Goal: Transaction & Acquisition: Purchase product/service

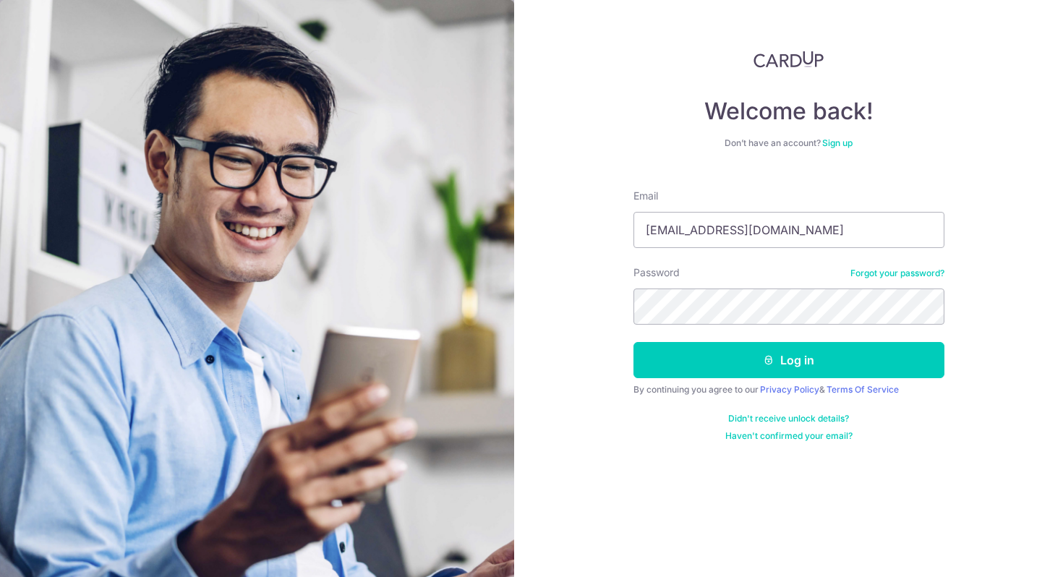
click at [633, 342] on button "Log in" at bounding box center [788, 360] width 311 height 36
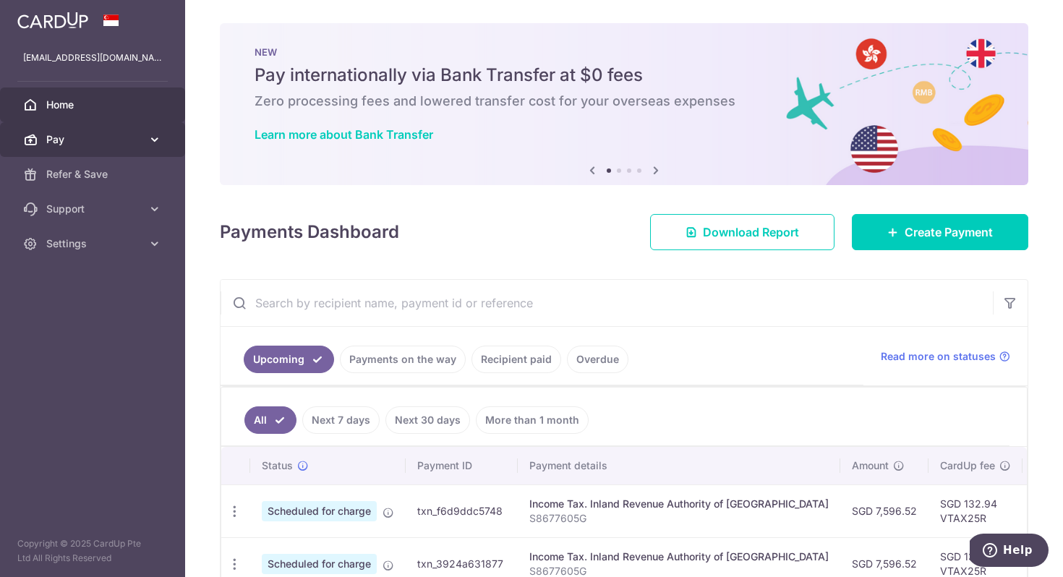
click at [149, 145] on icon at bounding box center [154, 139] width 14 height 14
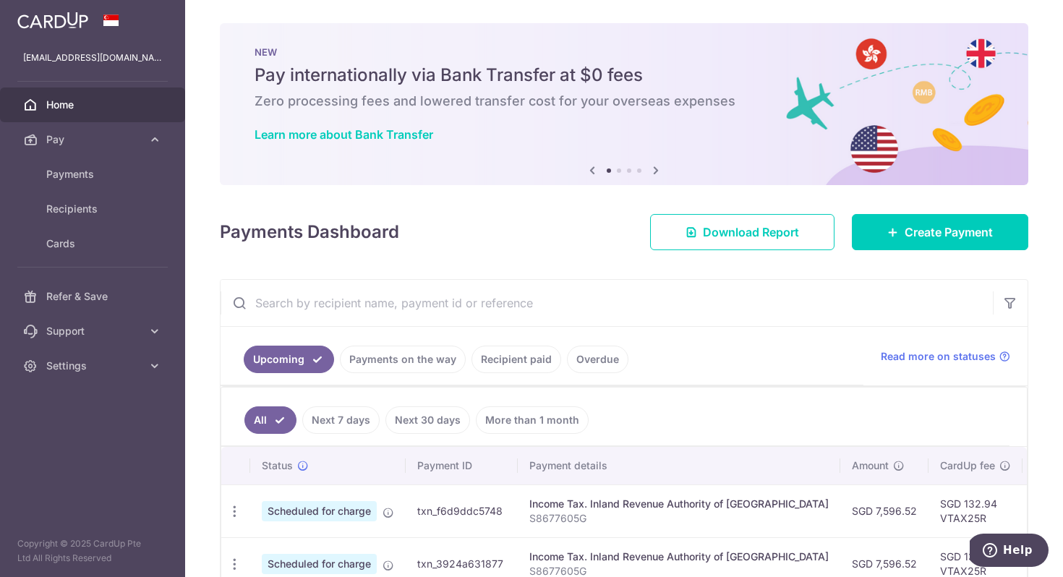
click at [111, 175] on body "wang861225@gmail.com Home Pay Payments Recipients Cards Refer & Save Support FA…" at bounding box center [531, 288] width 1063 height 577
click at [81, 242] on span "Cards" at bounding box center [93, 243] width 95 height 14
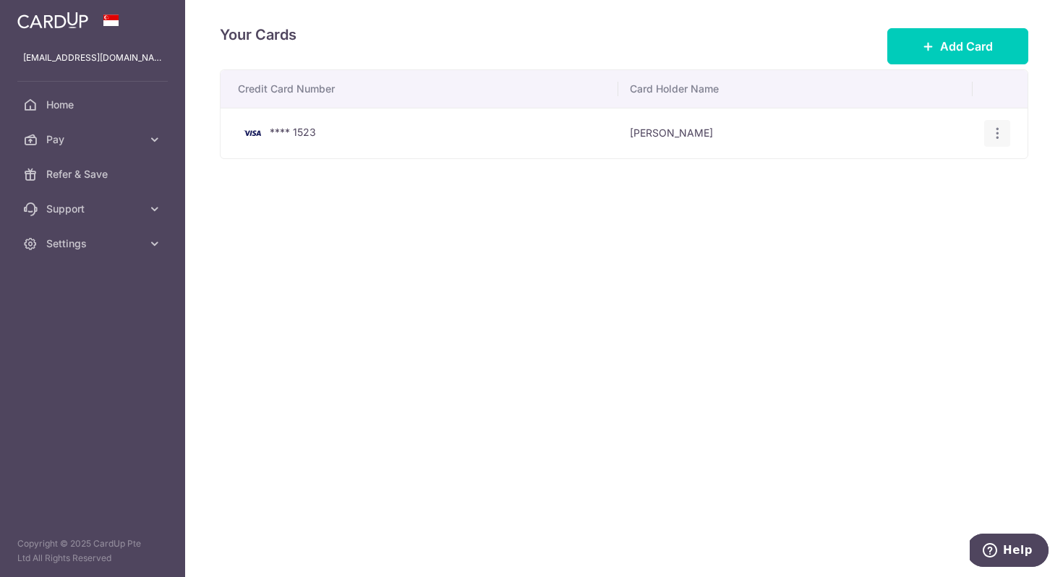
click at [997, 134] on icon "button" at bounding box center [997, 133] width 15 height 15
click at [956, 171] on span "View/Edit" at bounding box center [948, 173] width 98 height 17
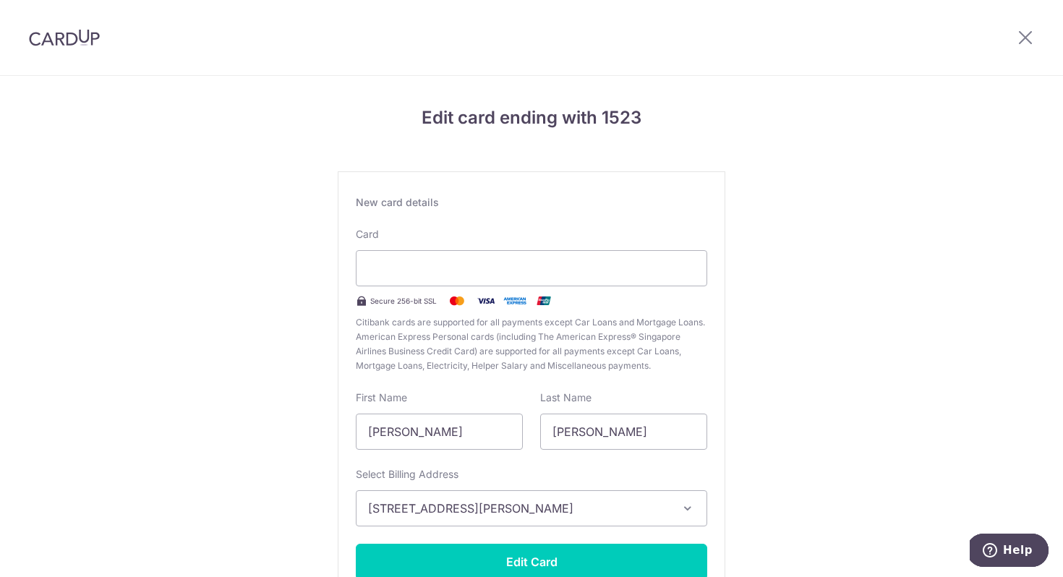
scroll to position [106, 0]
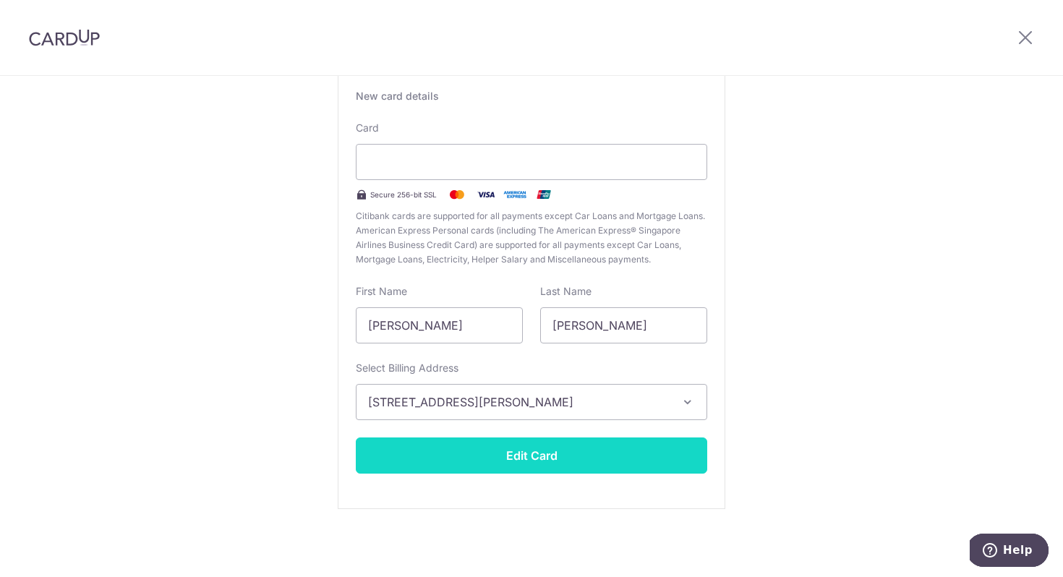
click at [516, 456] on button "Edit Card" at bounding box center [531, 455] width 351 height 36
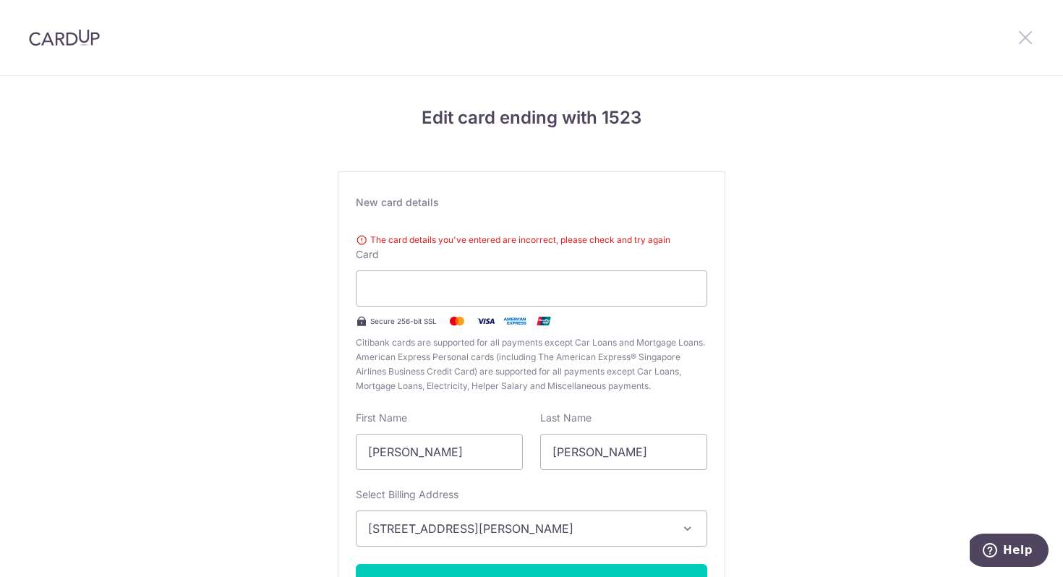
click at [1025, 33] on icon at bounding box center [1024, 37] width 17 height 18
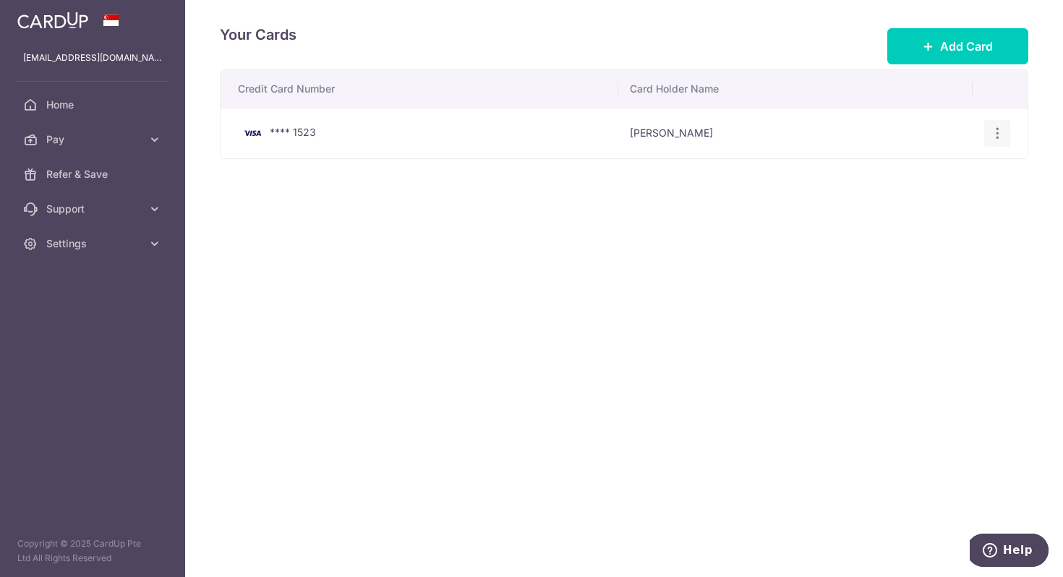
click at [1002, 129] on icon "button" at bounding box center [997, 133] width 15 height 15
click at [944, 212] on span "Delete" at bounding box center [948, 207] width 98 height 17
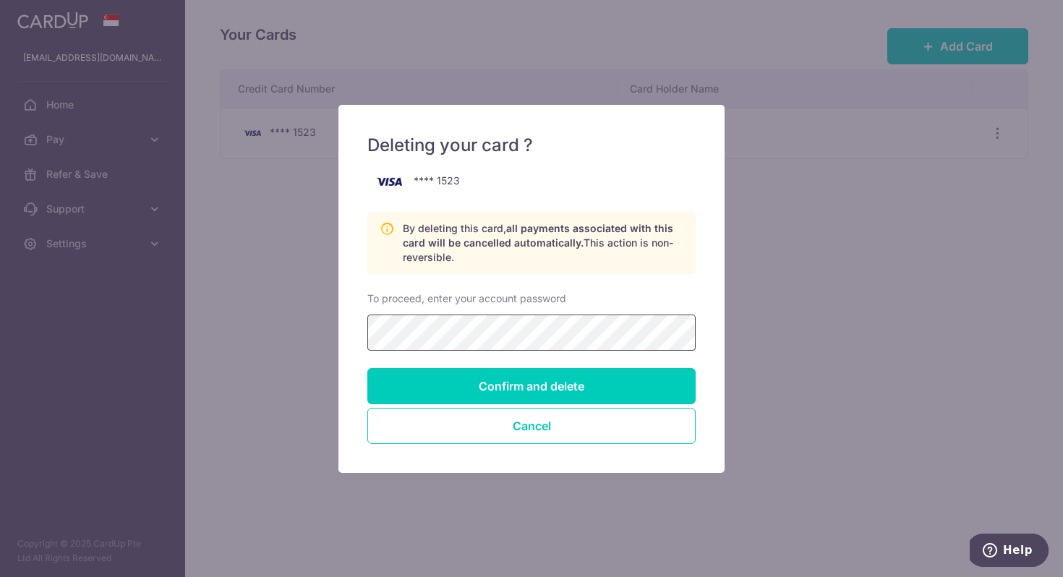
click at [367, 368] on input "Confirm and delete" at bounding box center [531, 386] width 328 height 36
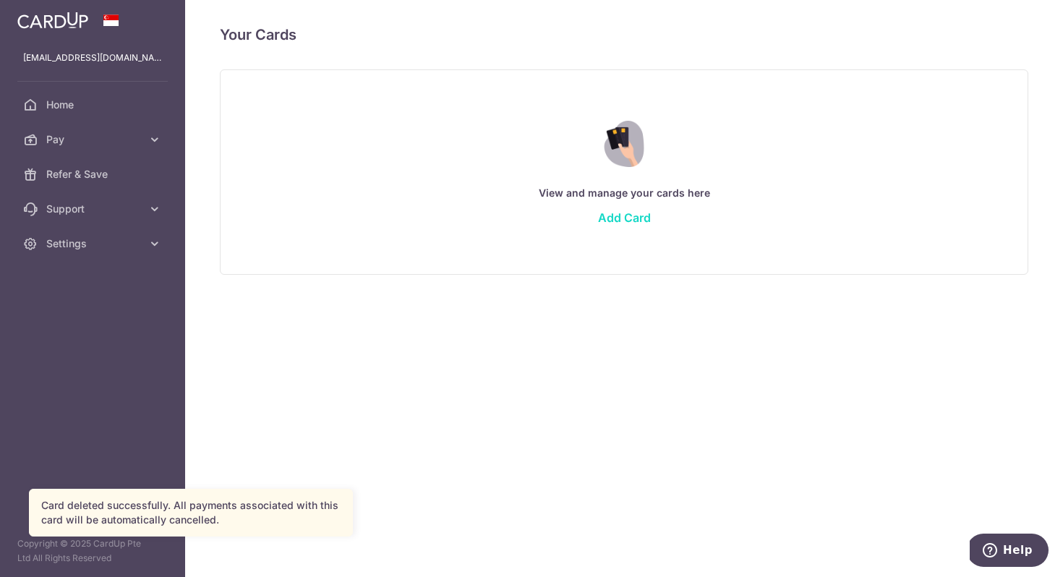
click at [619, 215] on link "Add Card" at bounding box center [624, 217] width 53 height 14
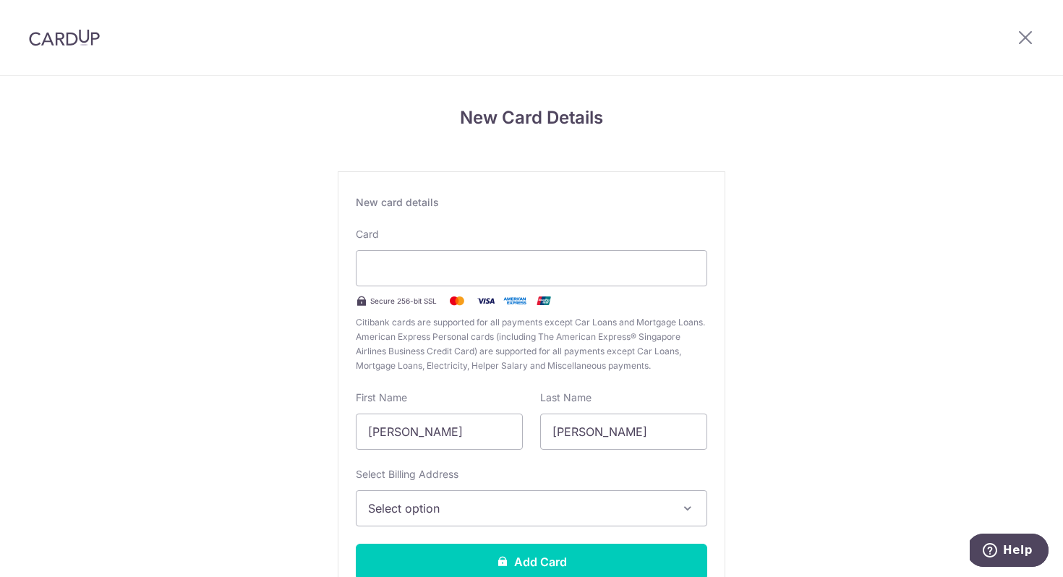
click at [524, 504] on span "Select option" at bounding box center [518, 507] width 301 height 17
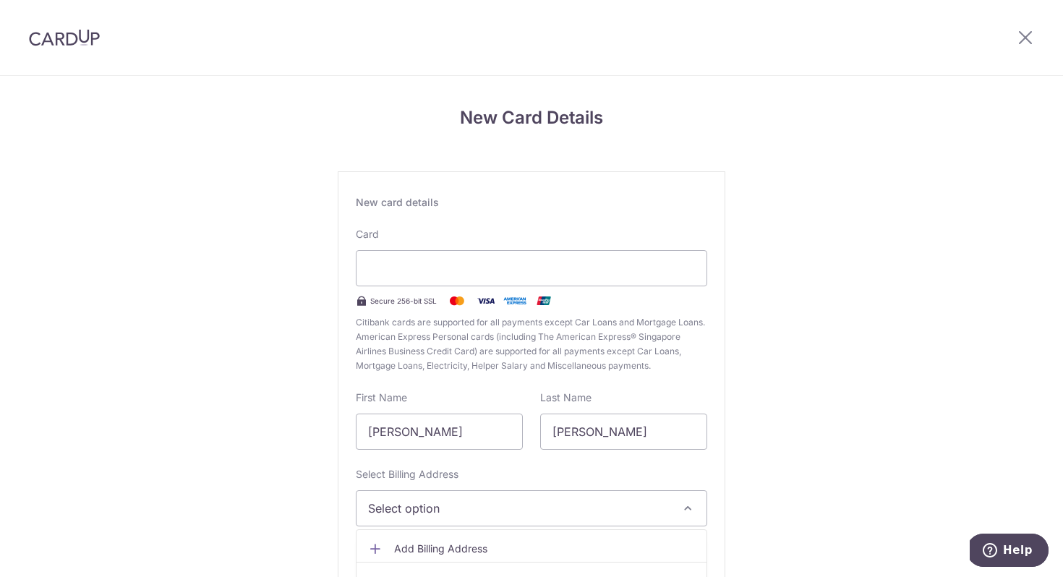
scroll to position [106, 0]
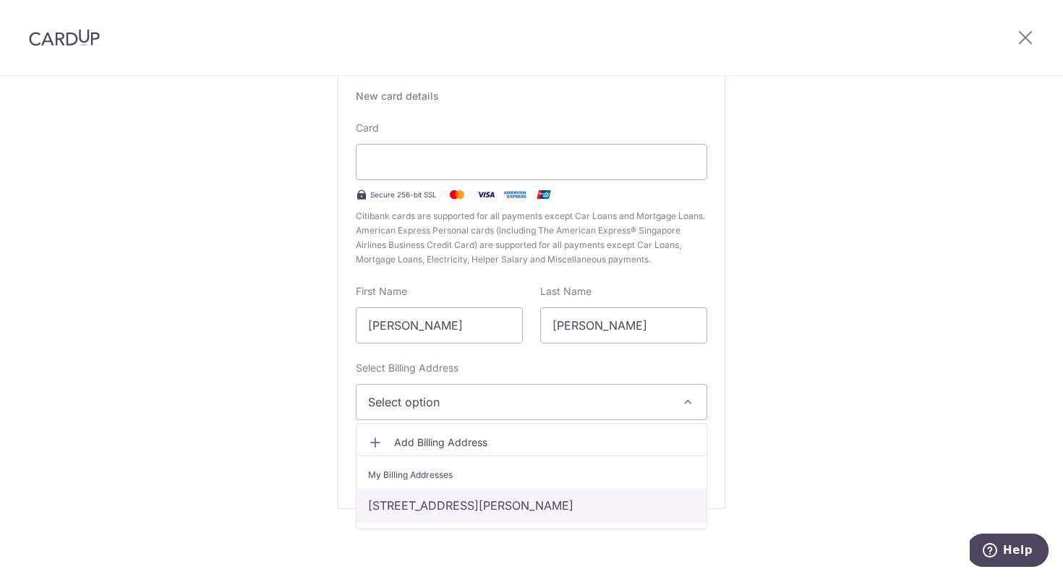
click at [484, 507] on link "914 SIMS AVE, 11-69, Singapore, Singapore, Singapore-408973" at bounding box center [531, 505] width 350 height 35
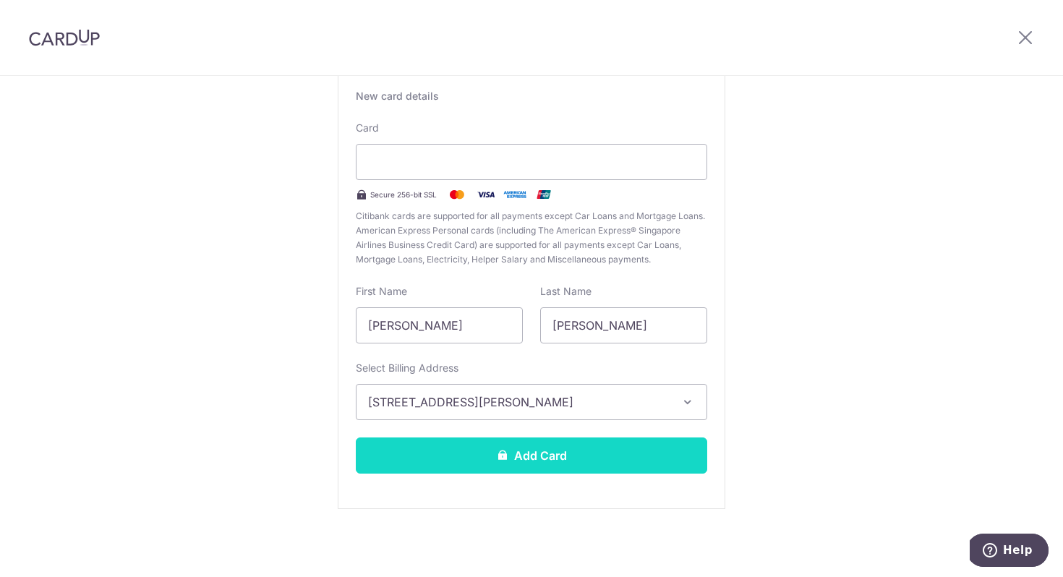
click at [450, 455] on button "Add Card" at bounding box center [531, 455] width 351 height 36
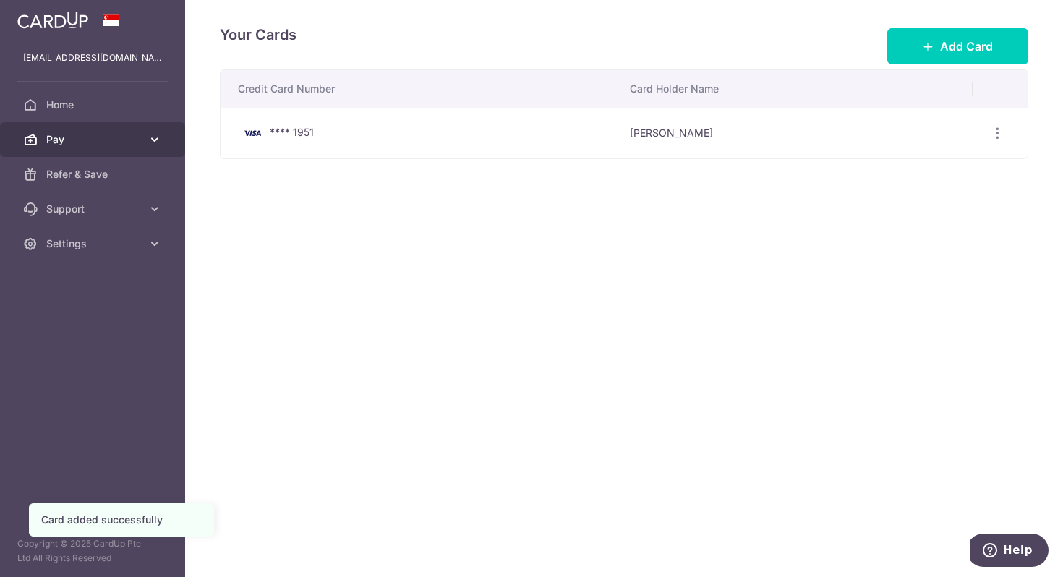
click at [93, 144] on span "Pay" at bounding box center [93, 139] width 95 height 14
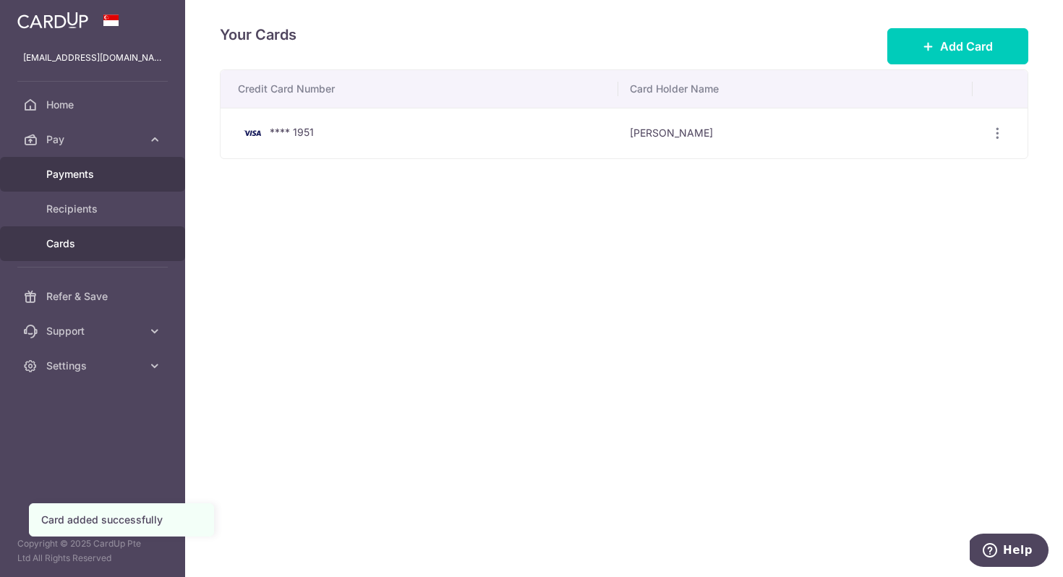
click at [86, 173] on span "Payments" at bounding box center [93, 174] width 95 height 14
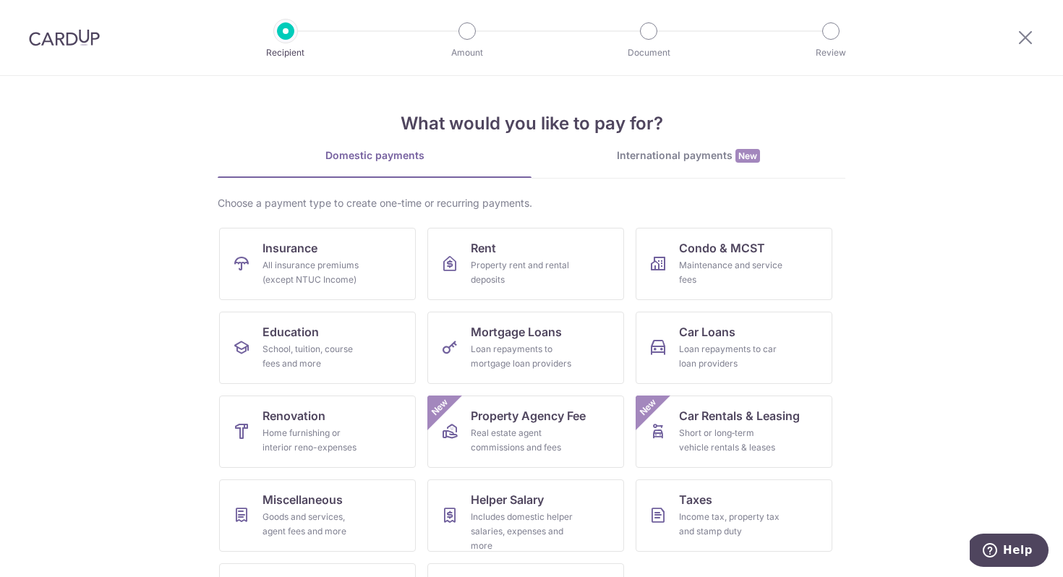
scroll to position [70, 0]
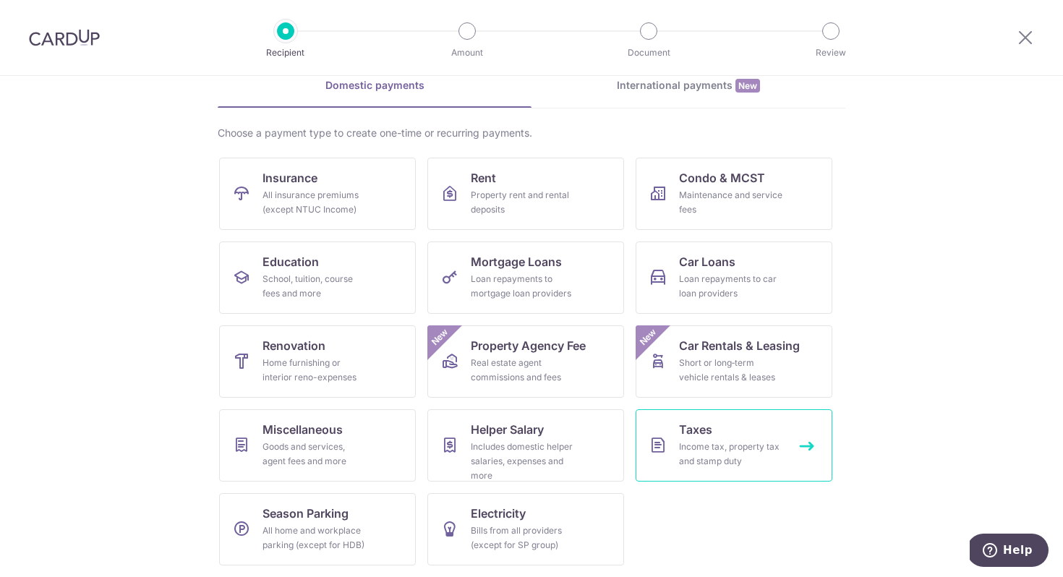
click at [713, 439] on div "Income tax, property tax and stamp duty" at bounding box center [731, 453] width 104 height 29
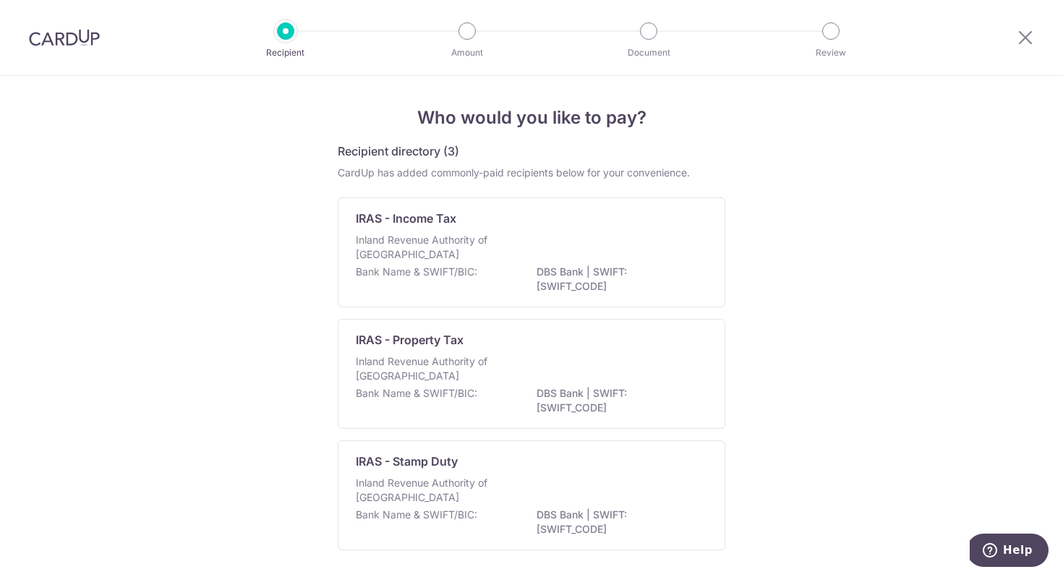
click at [64, 56] on div at bounding box center [64, 37] width 129 height 75
click at [1025, 38] on icon at bounding box center [1024, 37] width 17 height 18
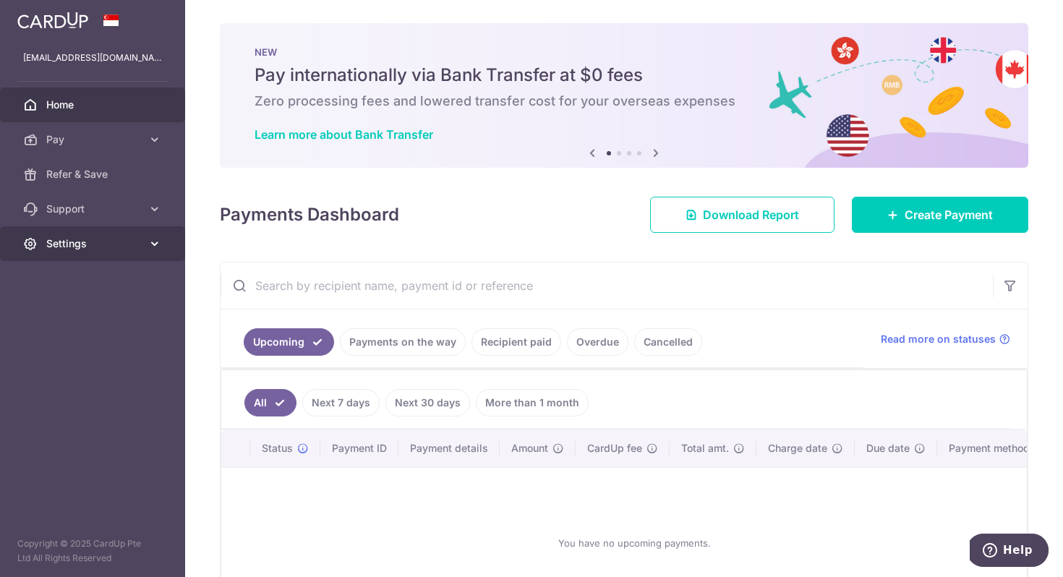
click at [113, 243] on span "Settings" at bounding box center [93, 243] width 95 height 14
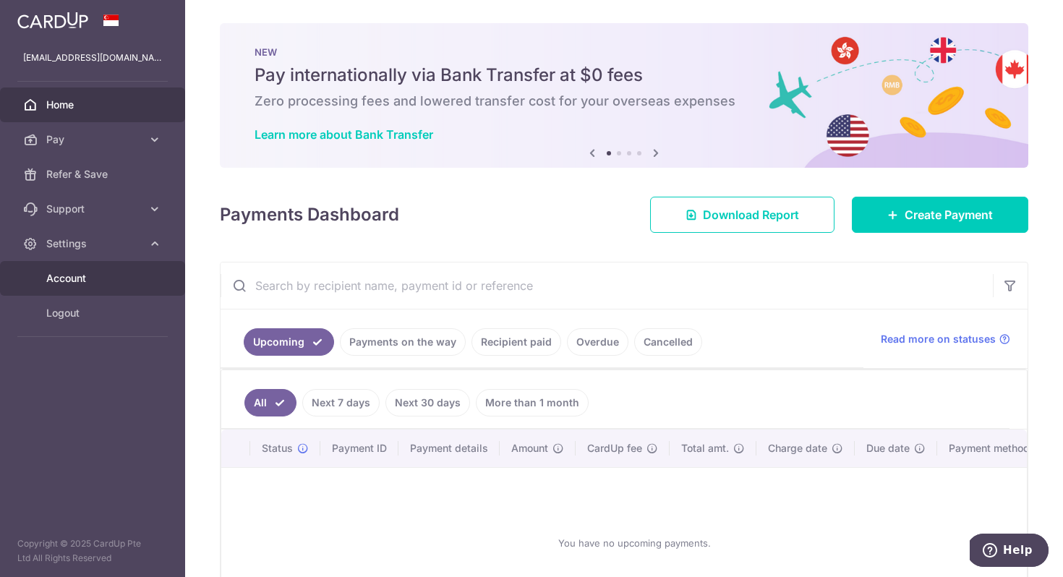
click at [69, 278] on span "Account" at bounding box center [93, 278] width 95 height 14
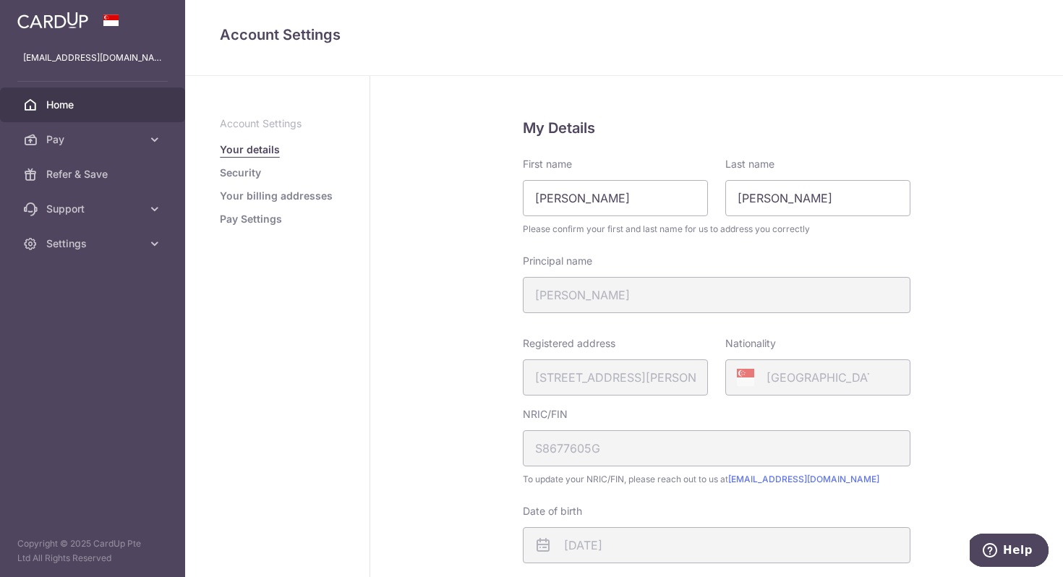
click at [80, 103] on span "Home" at bounding box center [93, 105] width 95 height 14
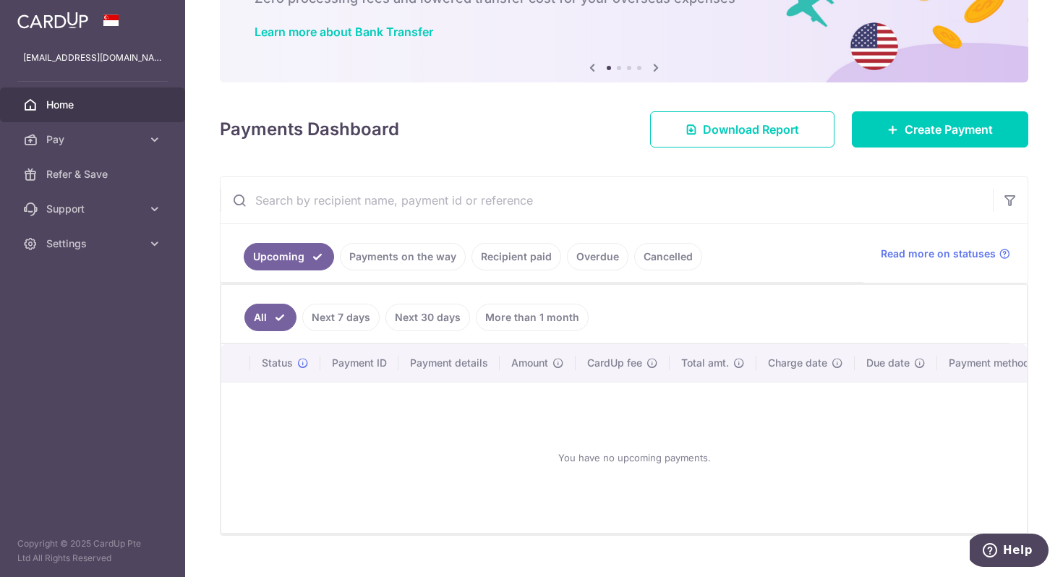
scroll to position [97, 0]
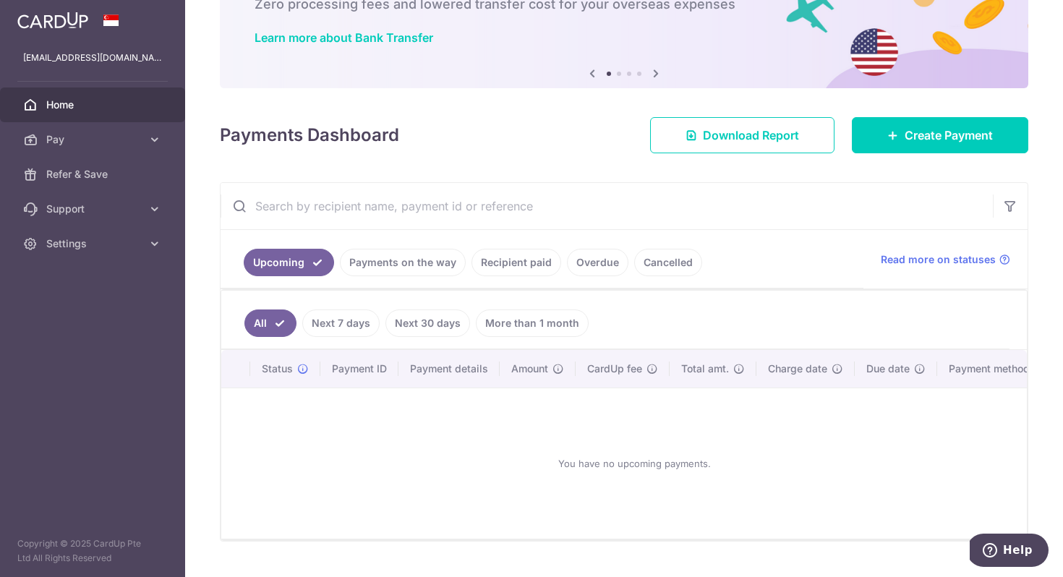
click at [423, 316] on link "Next 30 days" at bounding box center [427, 322] width 85 height 27
click at [545, 328] on link "More than 1 month" at bounding box center [532, 322] width 113 height 27
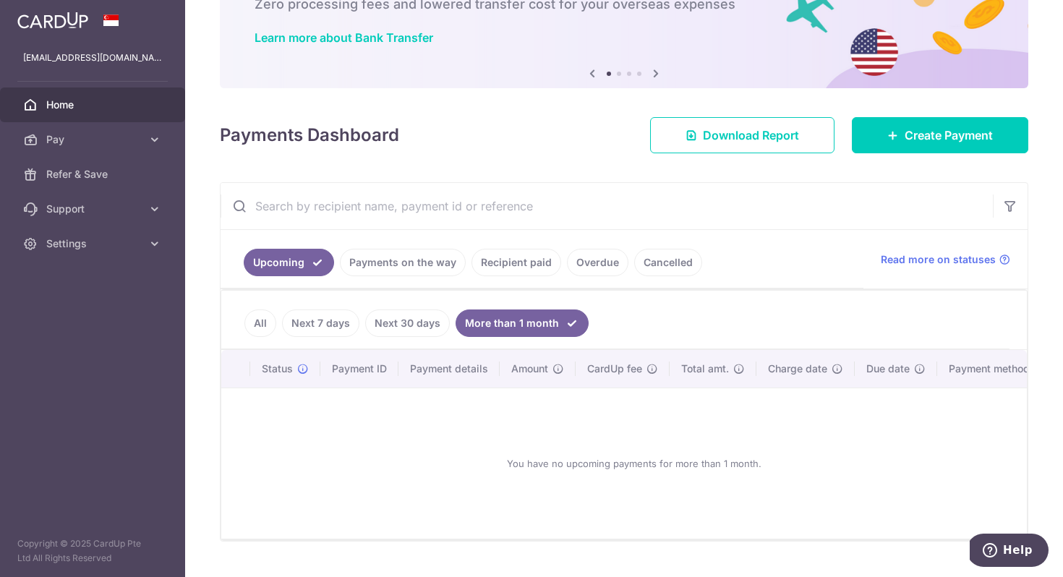
click at [265, 318] on link "All" at bounding box center [260, 322] width 32 height 27
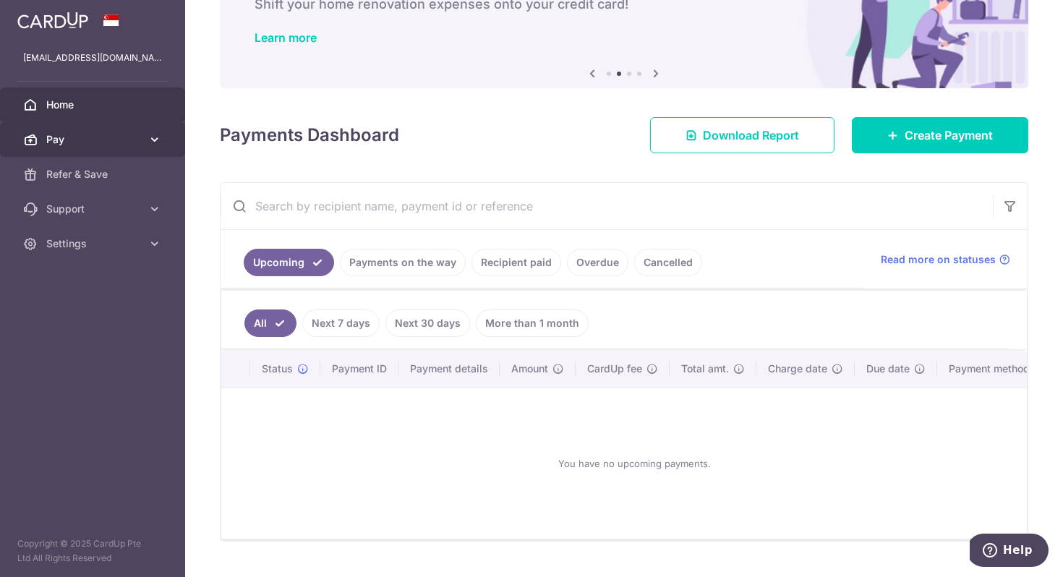
click at [89, 137] on span "Pay" at bounding box center [93, 139] width 95 height 14
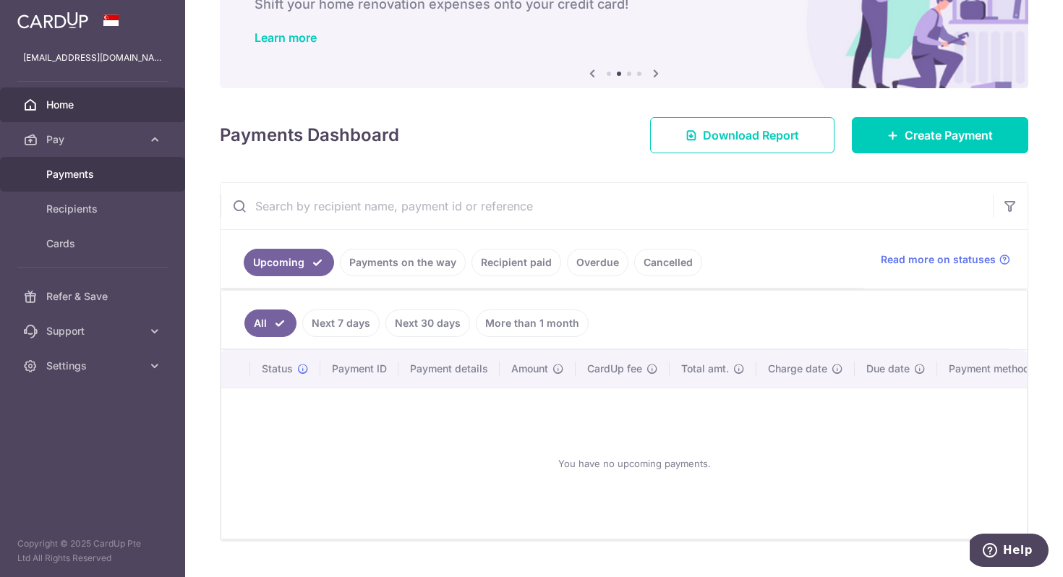
click at [74, 175] on span "Payments" at bounding box center [93, 174] width 95 height 14
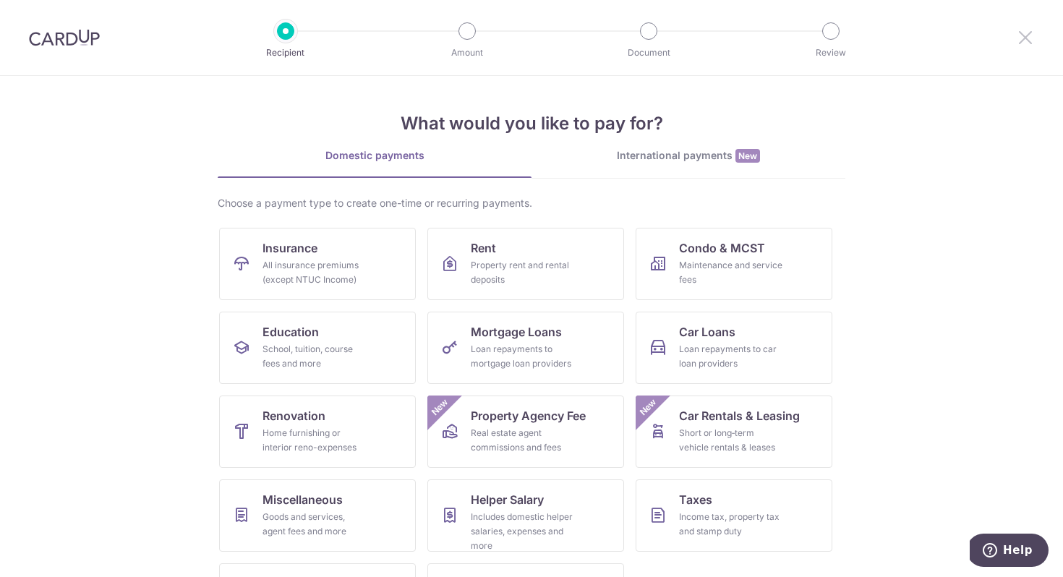
click at [1024, 38] on icon at bounding box center [1024, 37] width 17 height 18
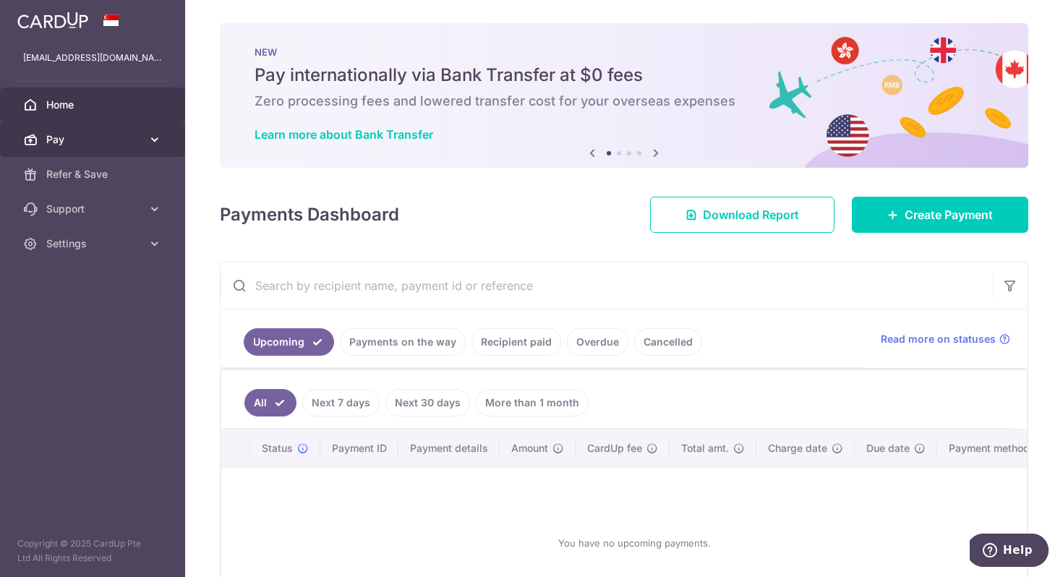
click at [160, 144] on icon at bounding box center [154, 139] width 14 height 14
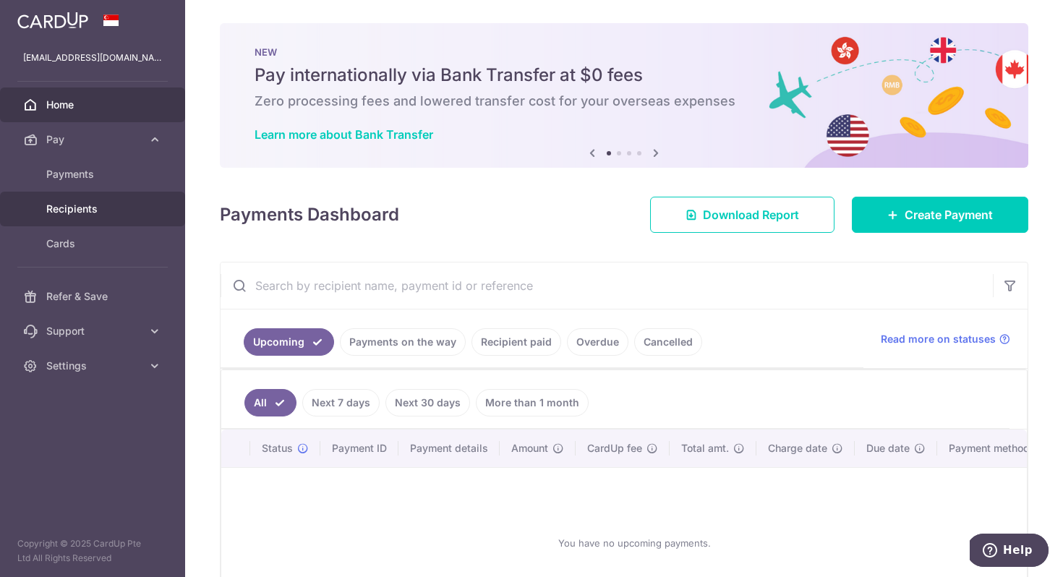
click at [98, 212] on span "Recipients" at bounding box center [93, 209] width 95 height 14
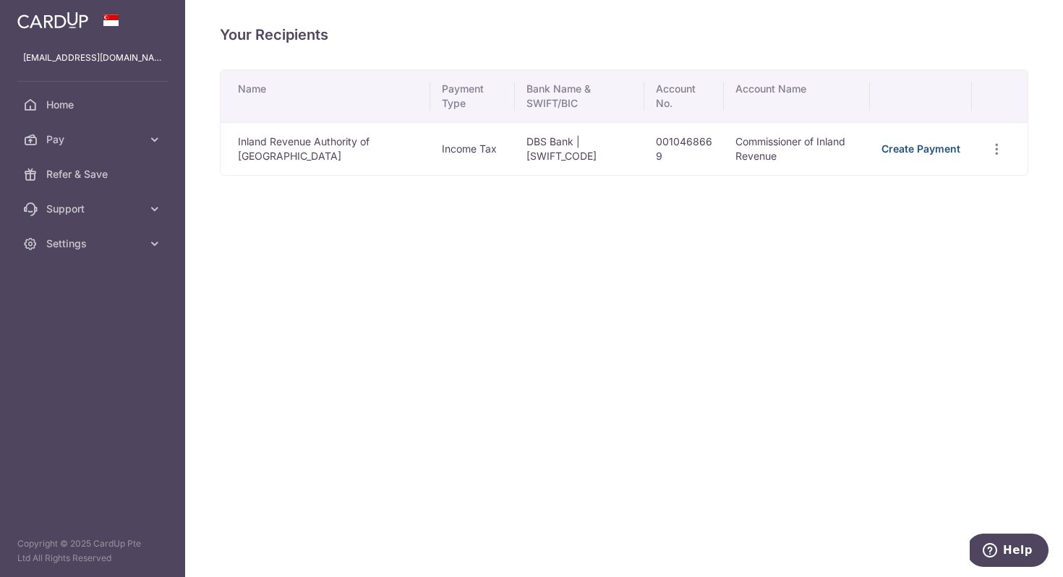
click at [929, 145] on link "Create Payment" at bounding box center [920, 148] width 79 height 12
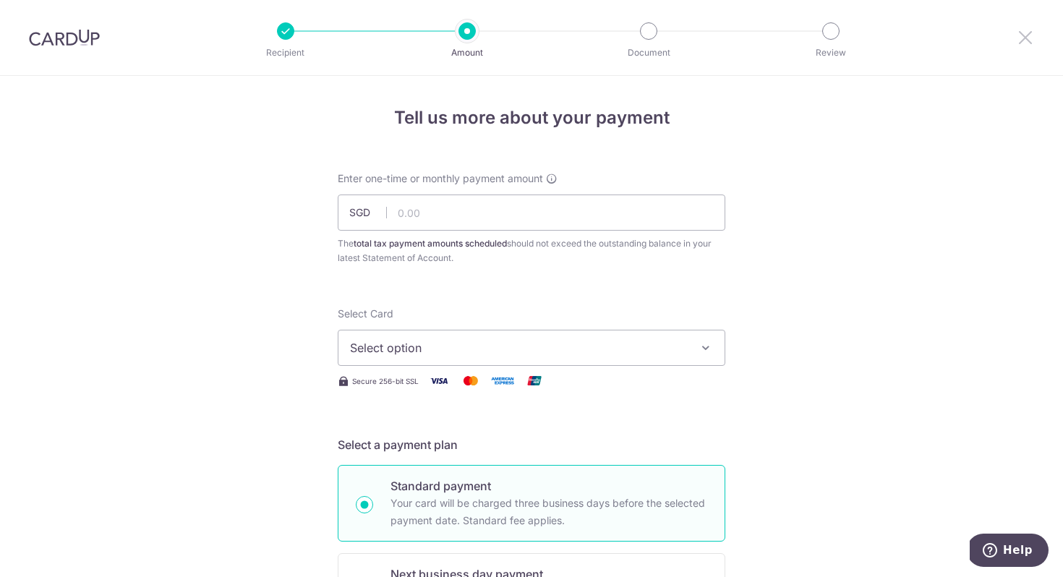
click at [1024, 35] on icon at bounding box center [1024, 37] width 17 height 18
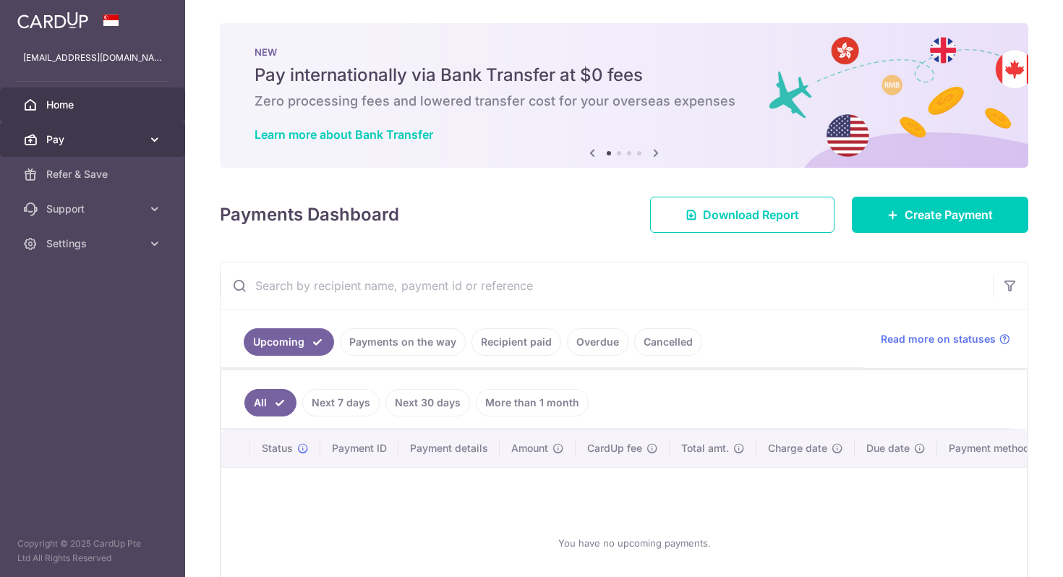
click at [151, 137] on icon at bounding box center [154, 139] width 14 height 14
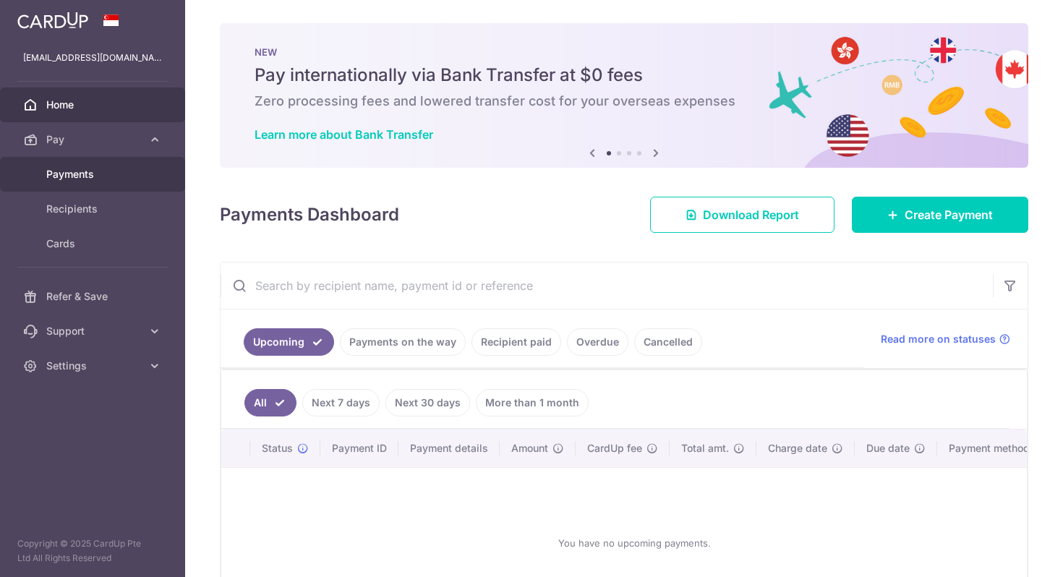
click at [93, 173] on span "Payments" at bounding box center [93, 174] width 95 height 14
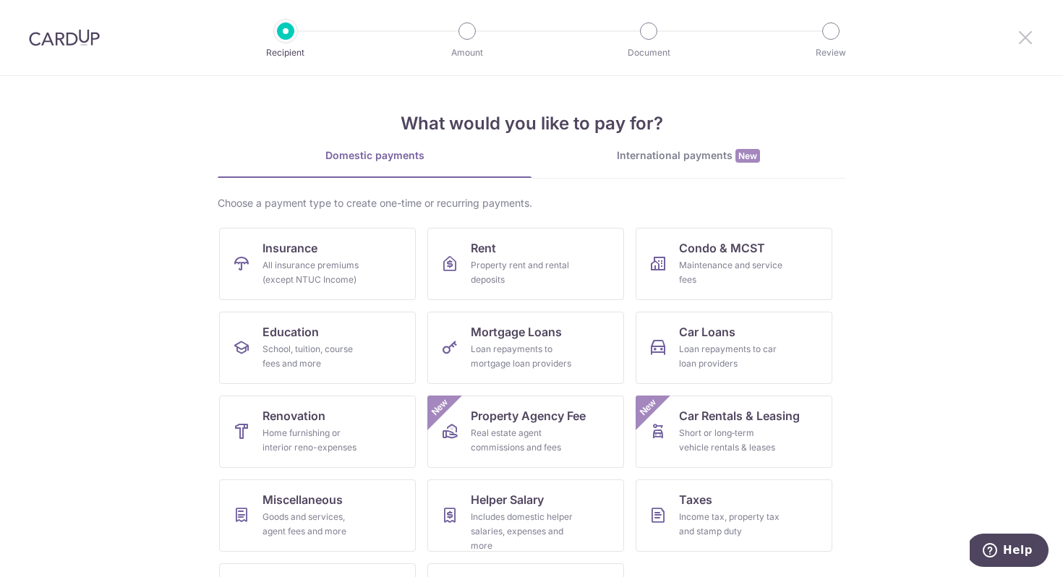
click at [1024, 40] on icon at bounding box center [1024, 37] width 17 height 18
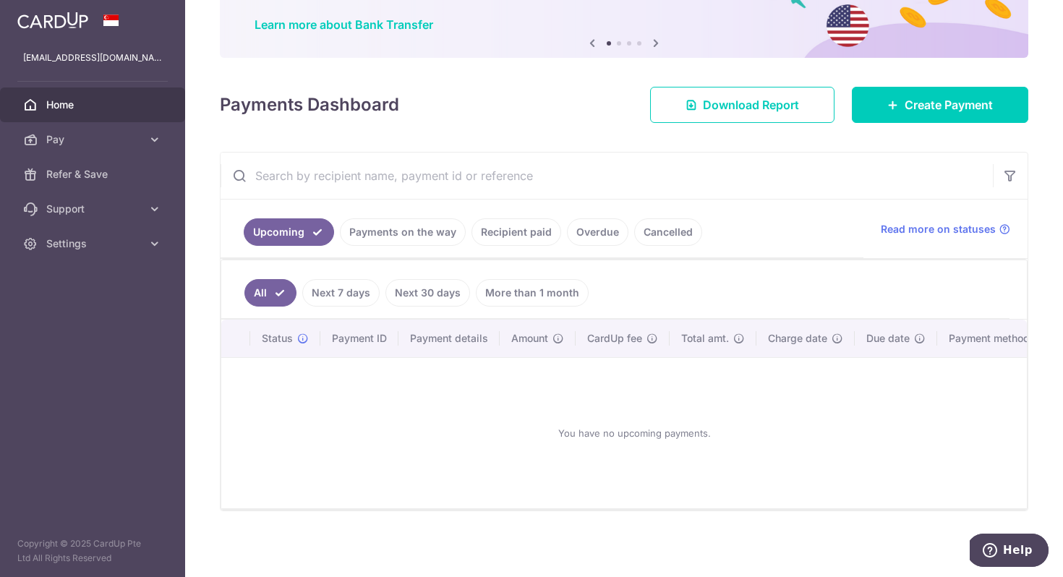
scroll to position [112, 0]
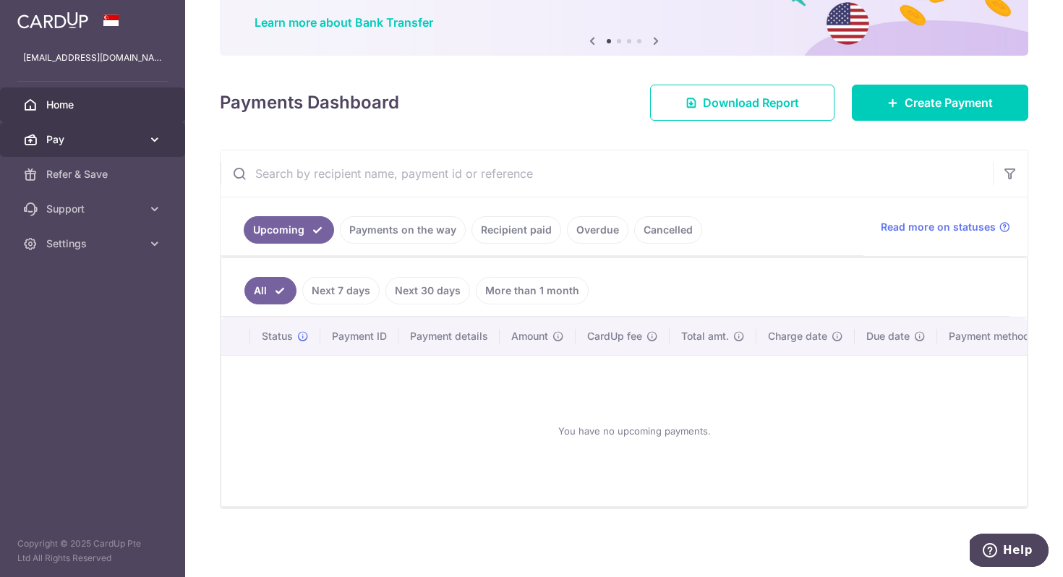
click at [158, 140] on icon at bounding box center [154, 139] width 14 height 14
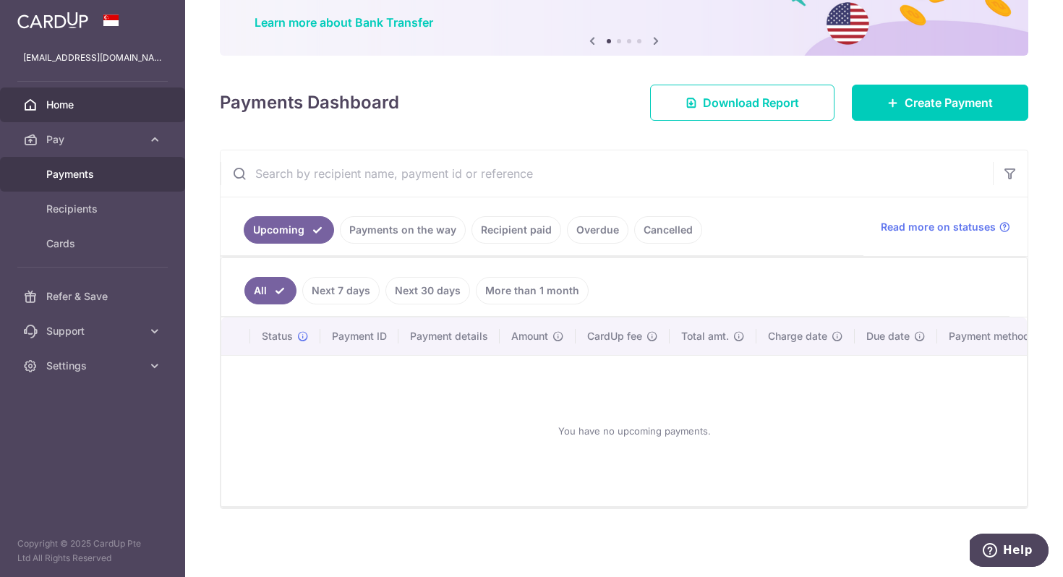
click at [103, 179] on span "Payments" at bounding box center [93, 174] width 95 height 14
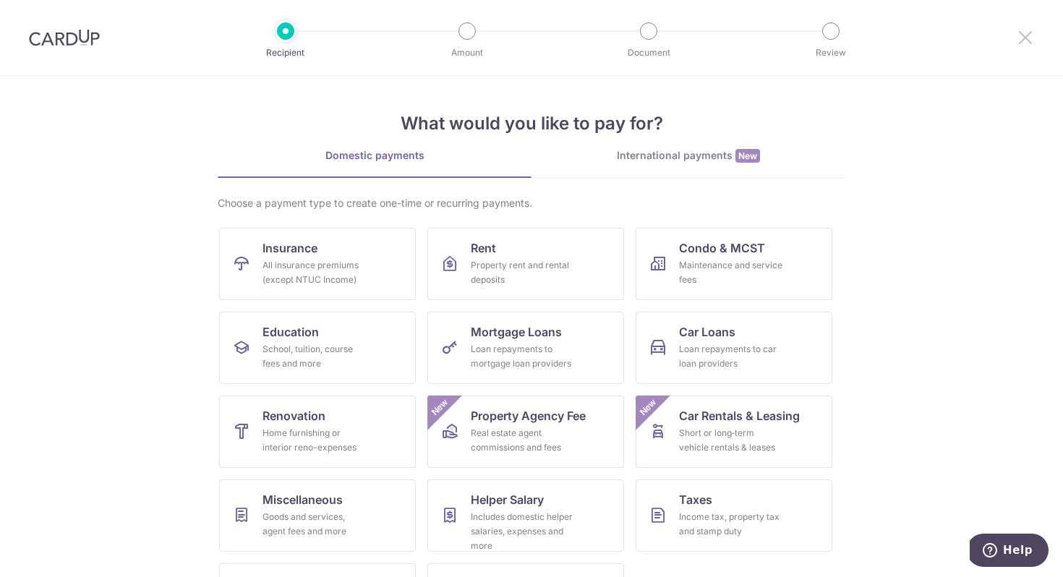
click at [1027, 43] on icon at bounding box center [1024, 37] width 17 height 18
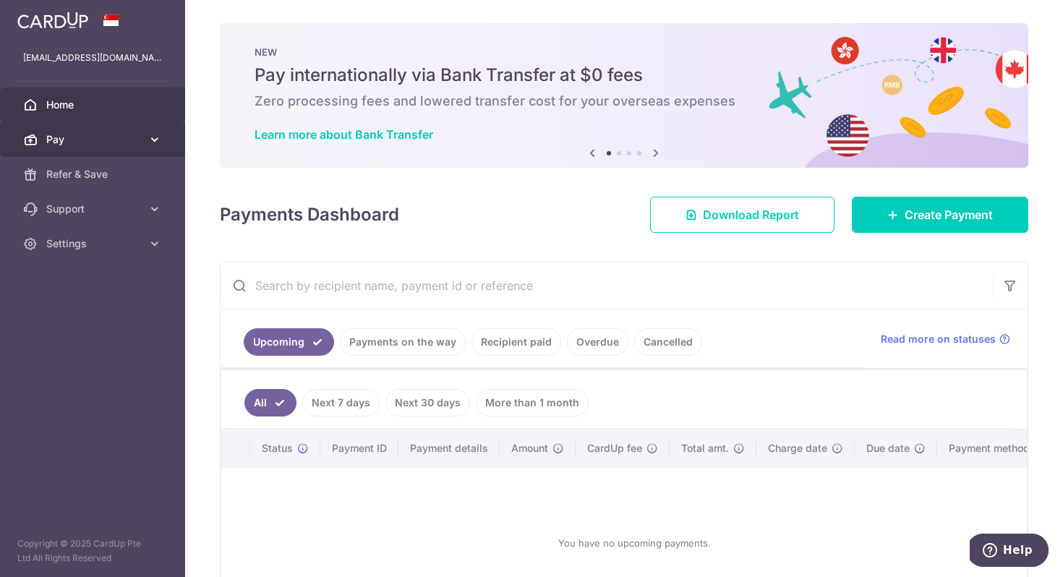
click at [162, 140] on link "Pay" at bounding box center [92, 139] width 185 height 35
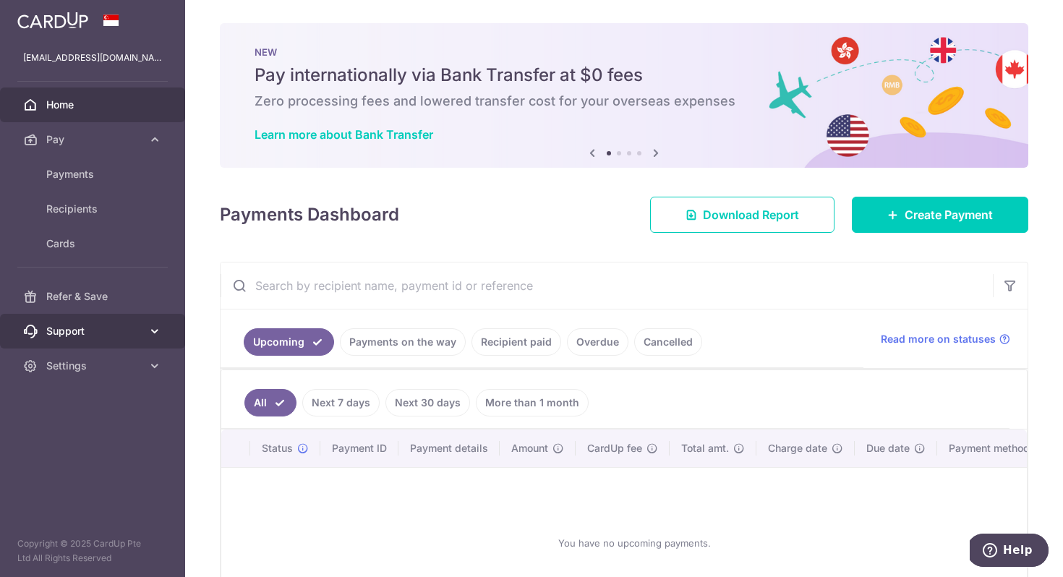
click at [147, 327] on icon at bounding box center [154, 331] width 14 height 14
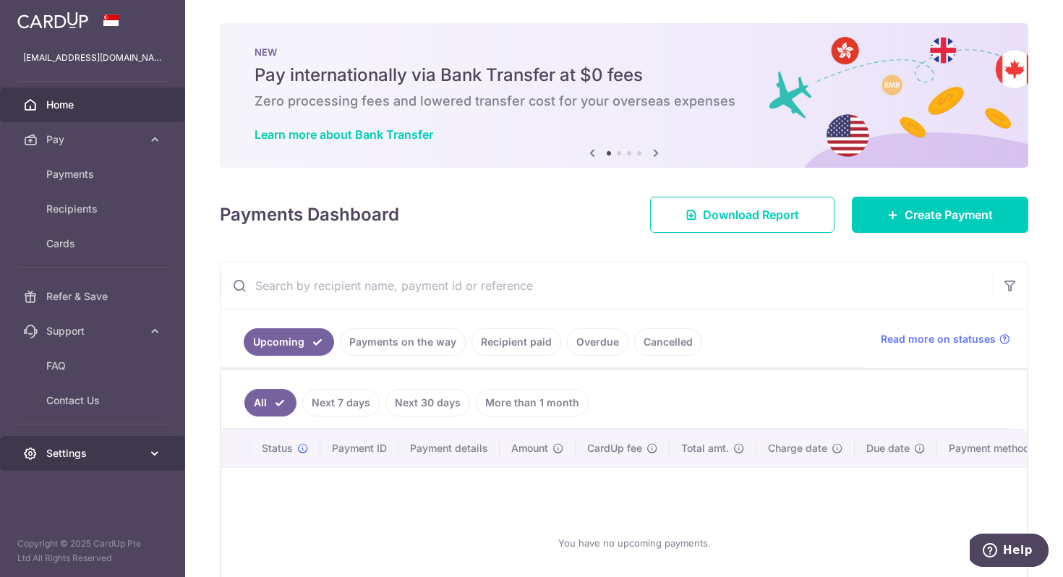
click at [161, 459] on icon at bounding box center [154, 453] width 14 height 14
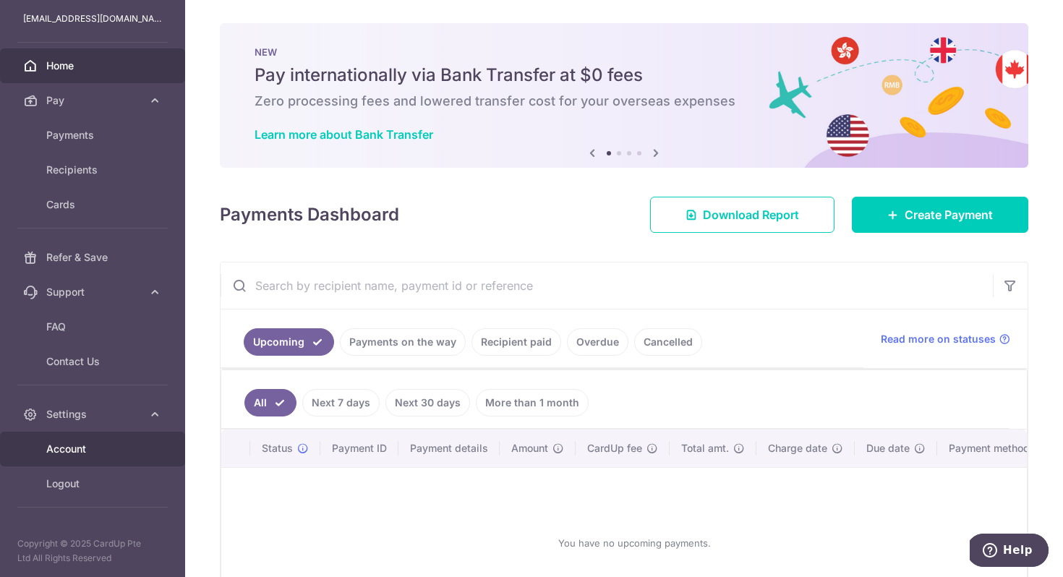
click at [119, 449] on span "Account" at bounding box center [93, 449] width 95 height 14
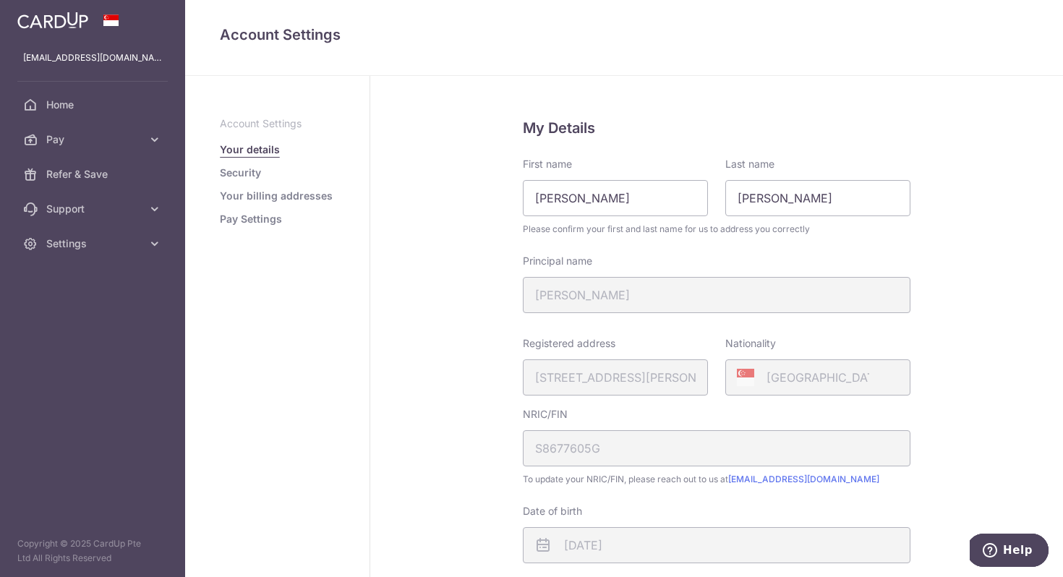
click at [241, 219] on link "Pay Settings" at bounding box center [251, 219] width 62 height 14
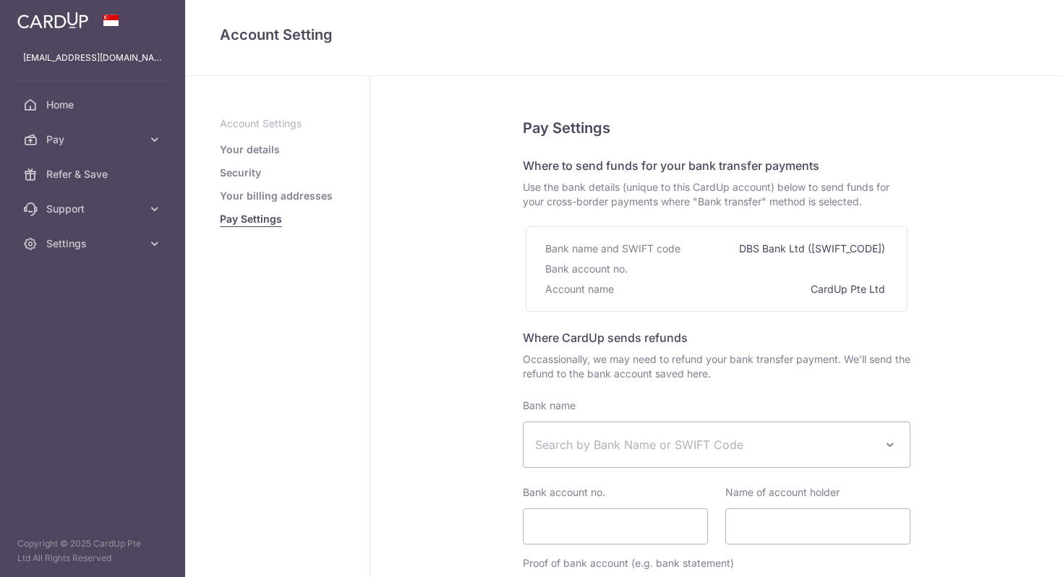
select select
click at [748, 260] on div "Bank account no." at bounding box center [716, 269] width 343 height 20
click at [253, 150] on link "Your details" at bounding box center [250, 149] width 60 height 14
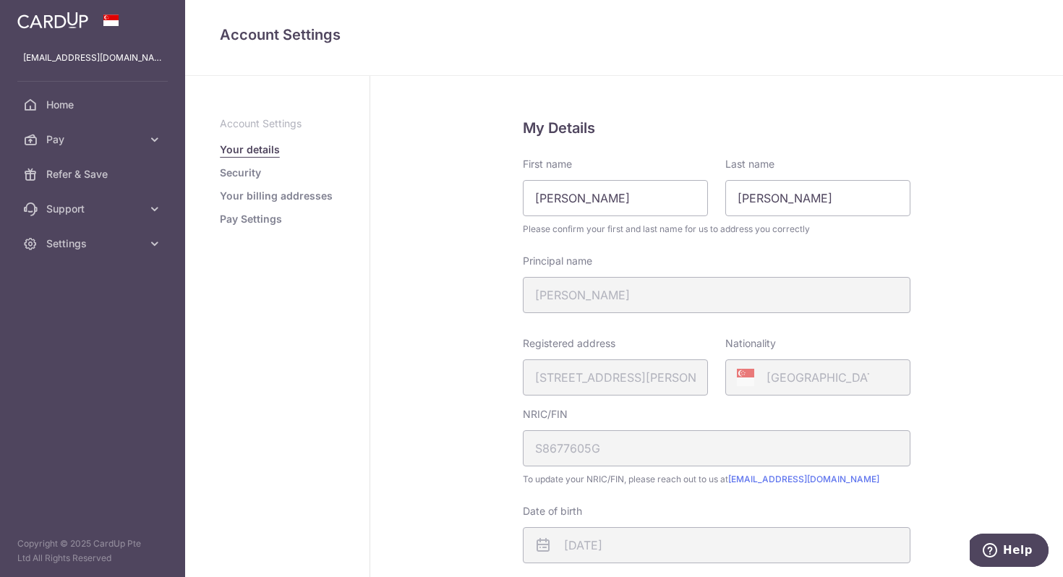
scroll to position [351, 0]
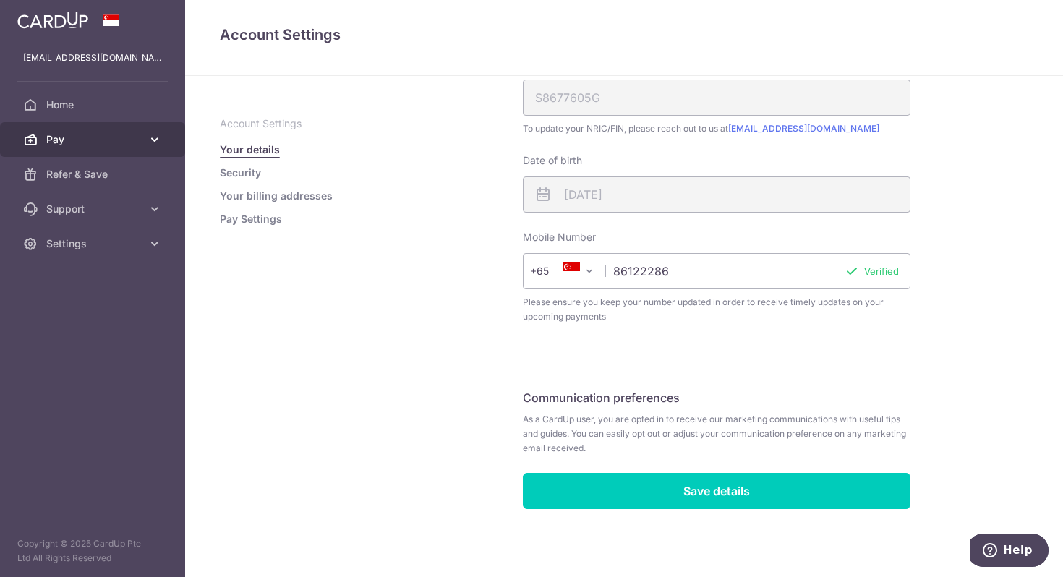
click at [146, 132] on link "Pay" at bounding box center [92, 139] width 185 height 35
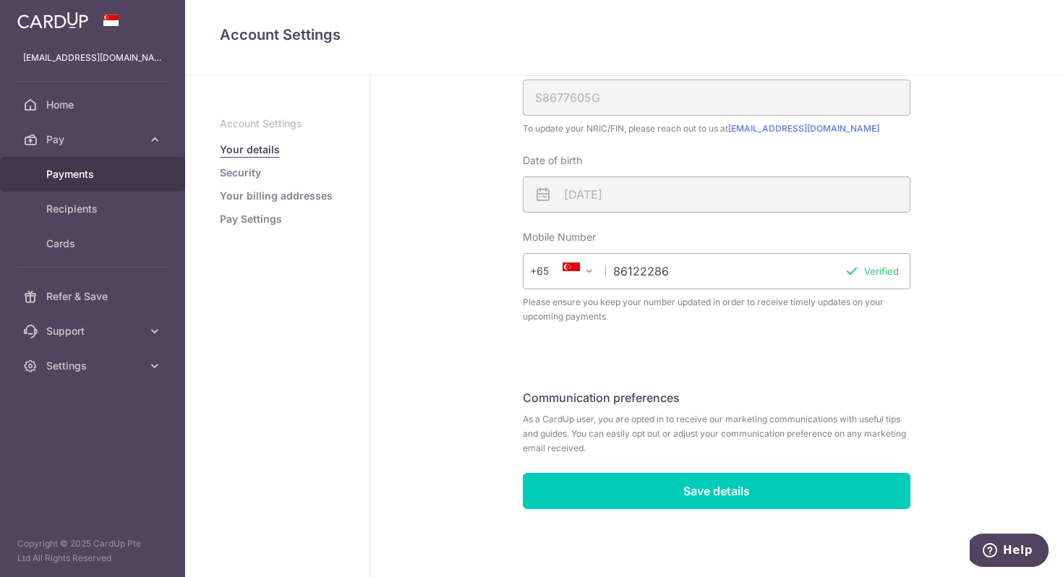
click at [88, 176] on span "Payments" at bounding box center [93, 174] width 95 height 14
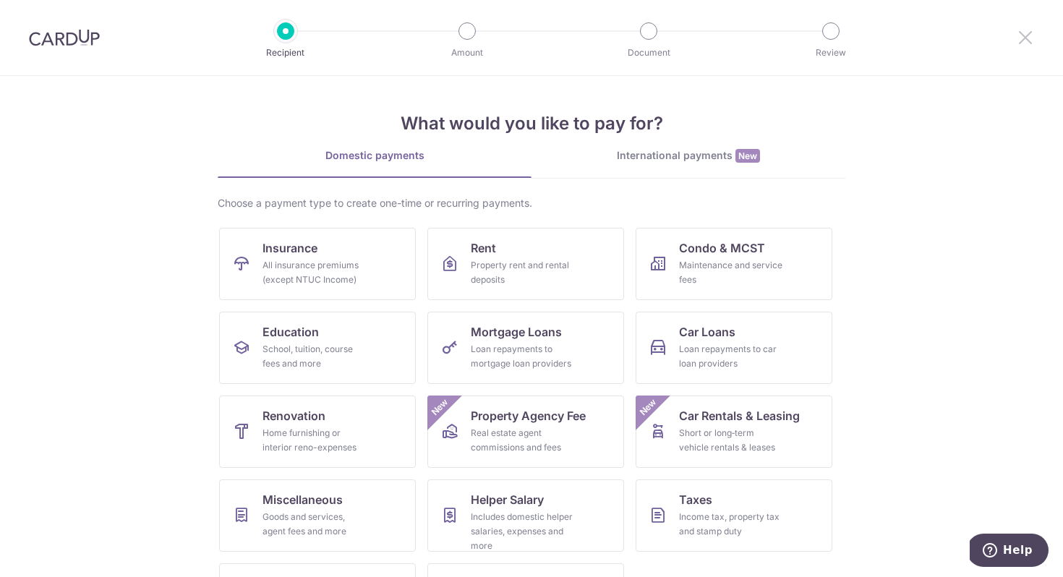
click at [1021, 38] on icon at bounding box center [1024, 37] width 17 height 18
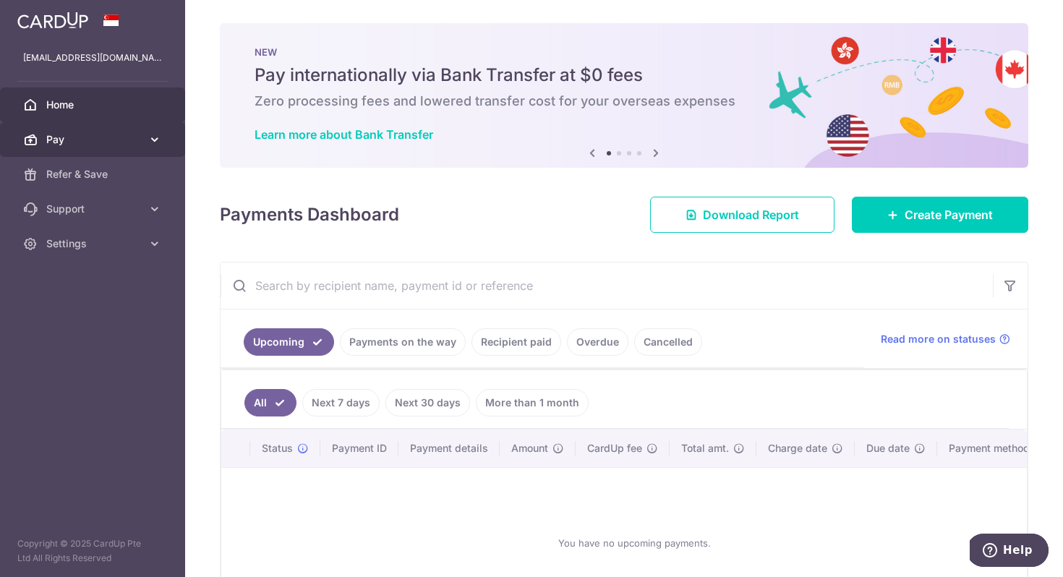
click at [153, 138] on icon at bounding box center [154, 139] width 14 height 14
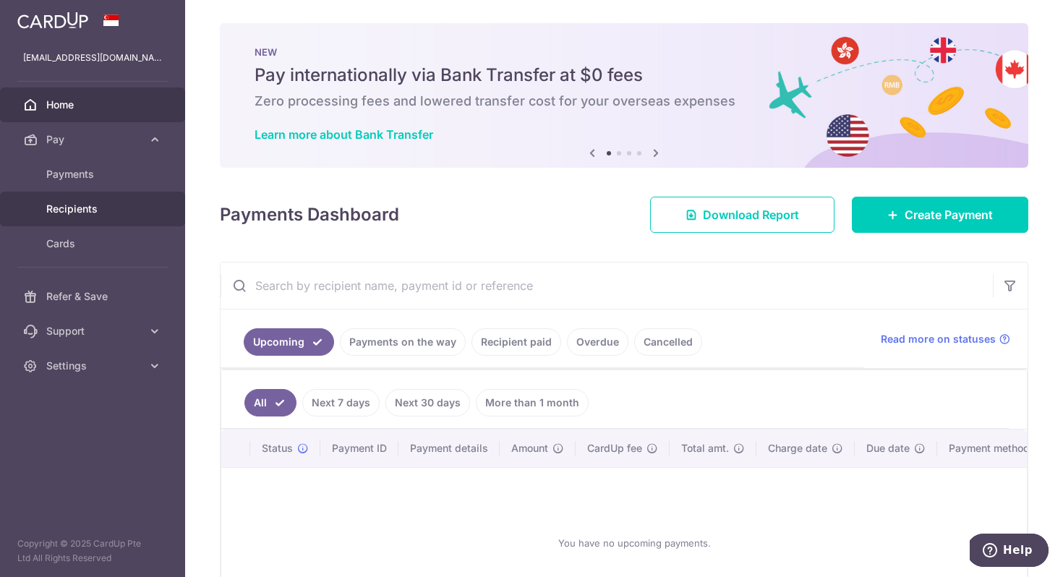
click at [93, 210] on span "Recipients" at bounding box center [93, 209] width 95 height 14
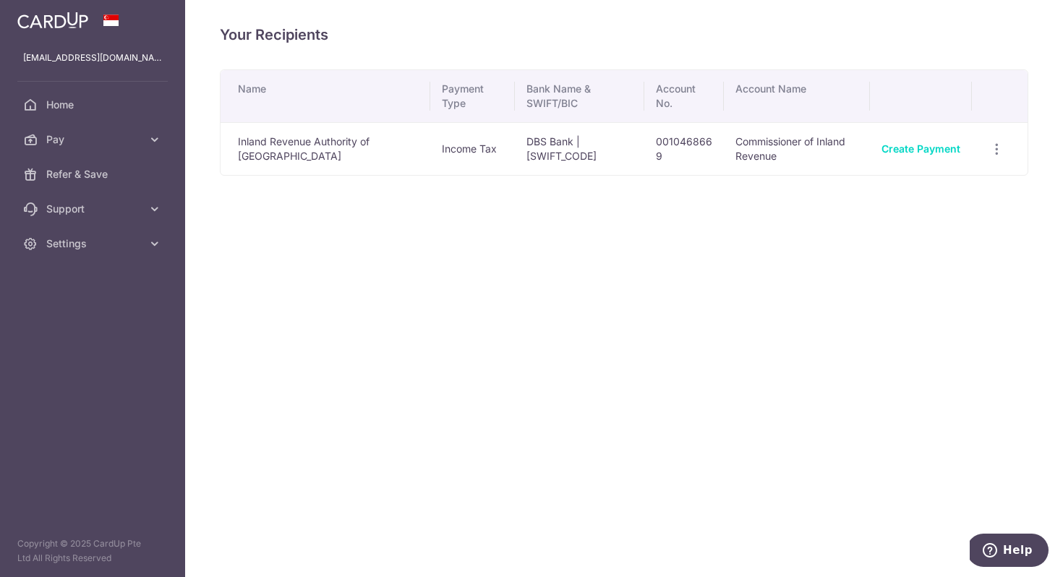
click at [663, 145] on td "0010468669" at bounding box center [684, 148] width 80 height 53
click at [667, 174] on td "0010468669" at bounding box center [684, 148] width 80 height 53
click at [1001, 152] on icon "button" at bounding box center [996, 149] width 15 height 15
click at [948, 175] on link "View/Edit" at bounding box center [934, 188] width 150 height 35
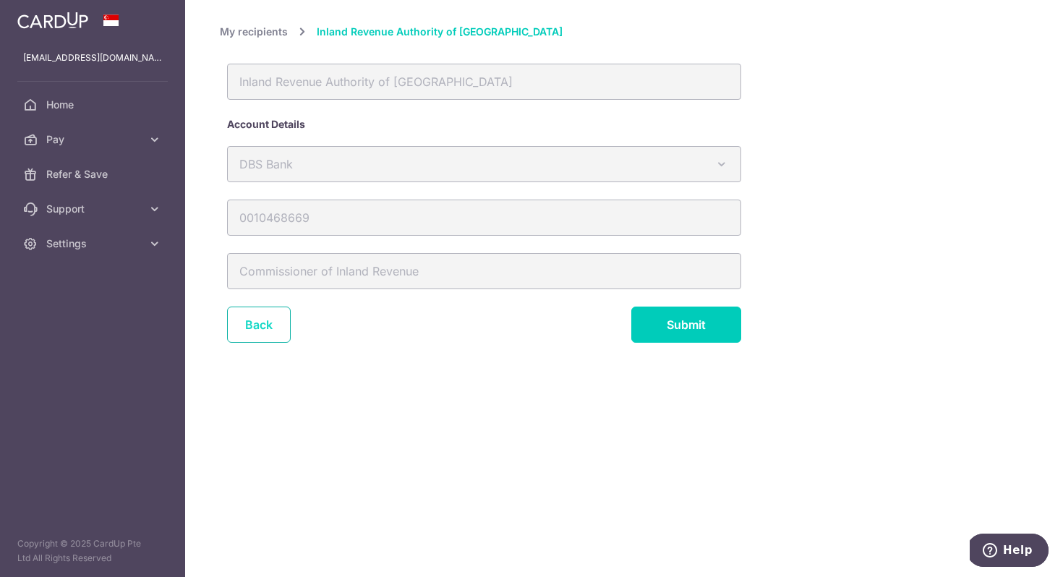
click at [259, 327] on link "Back" at bounding box center [259, 324] width 64 height 36
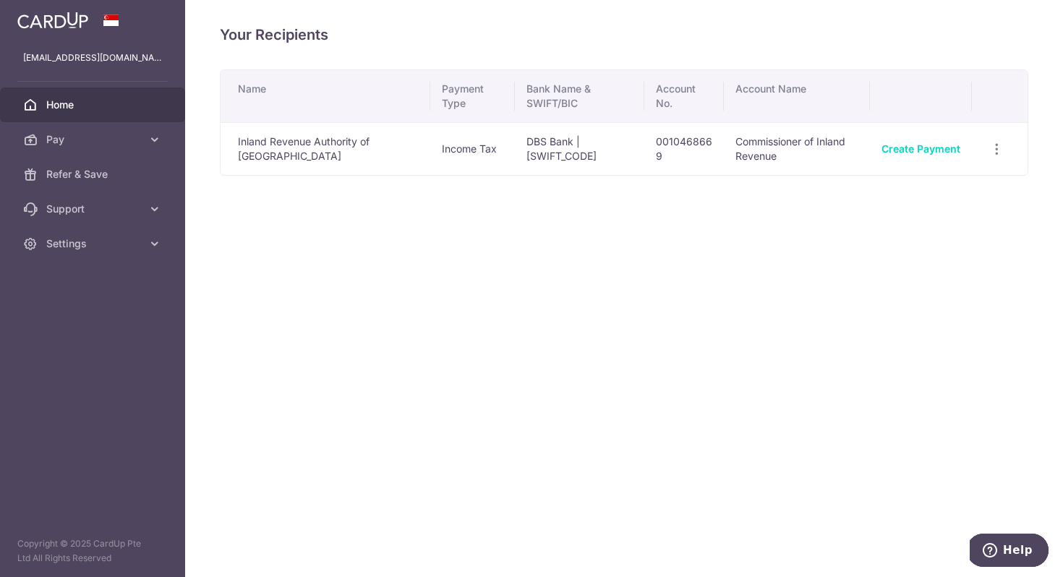
click at [64, 103] on span "Home" at bounding box center [93, 105] width 95 height 14
